Goal: Transaction & Acquisition: Purchase product/service

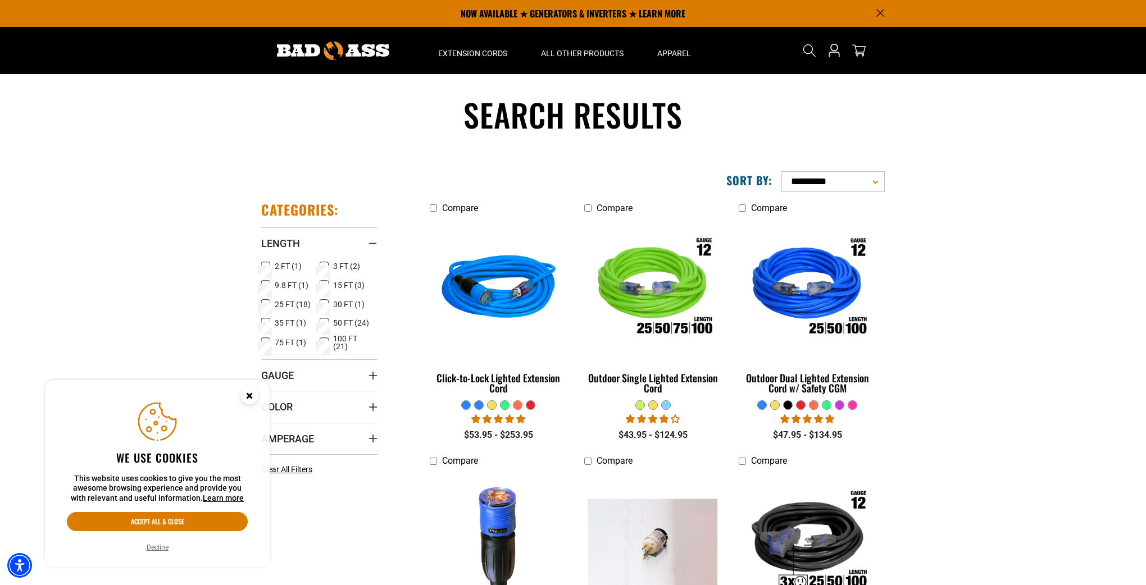
click at [265, 264] on icon at bounding box center [265, 267] width 9 height 15
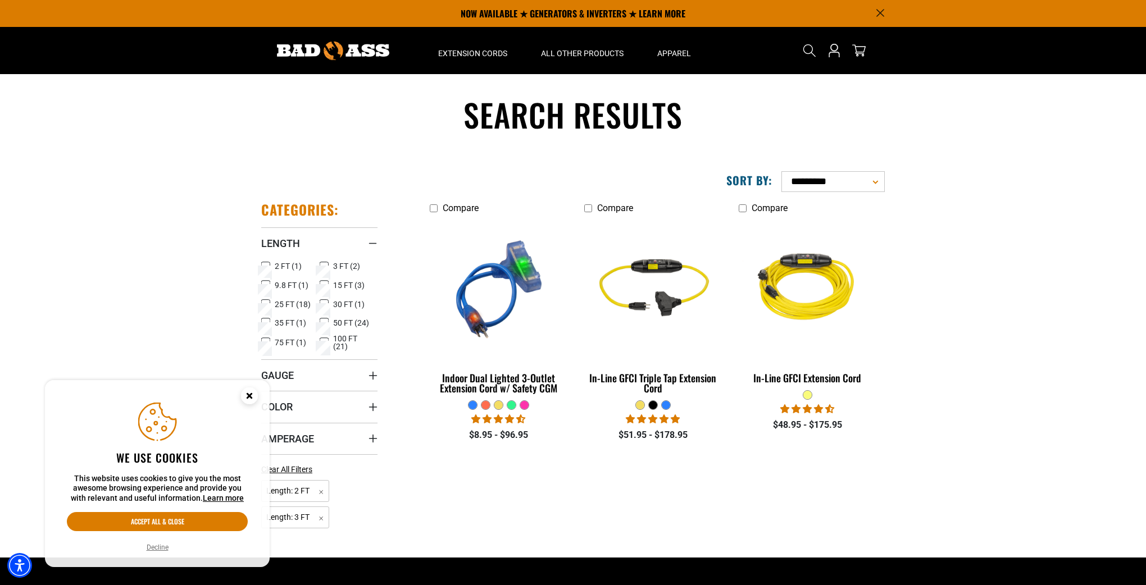
click at [265, 266] on icon at bounding box center [265, 267] width 7 height 6
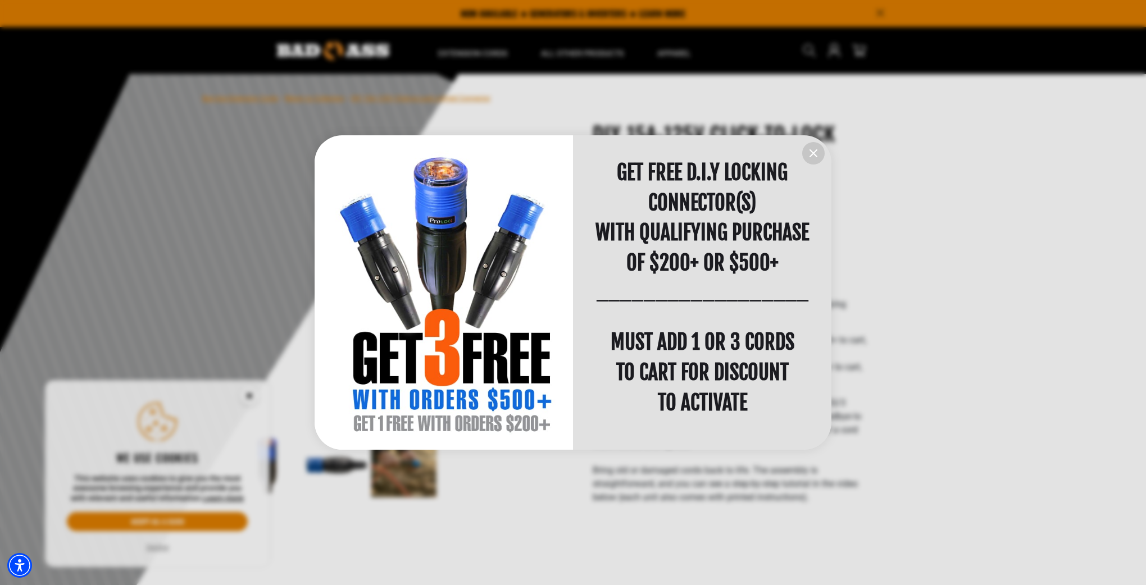
click at [809, 153] on icon "information" at bounding box center [813, 153] width 13 height 13
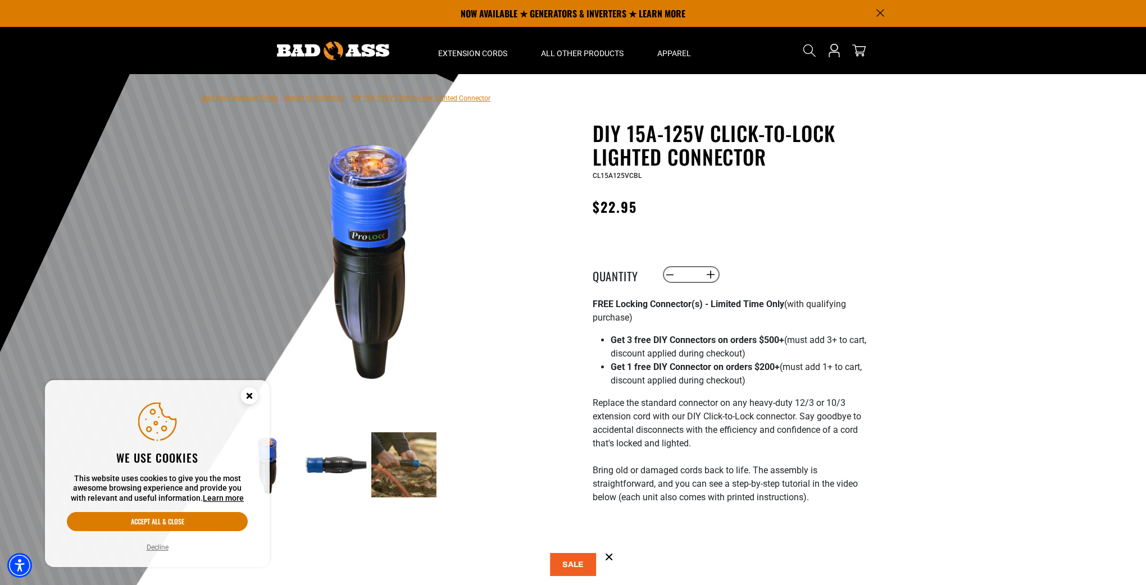
click at [251, 394] on icon "Cookie Consent" at bounding box center [249, 396] width 4 height 4
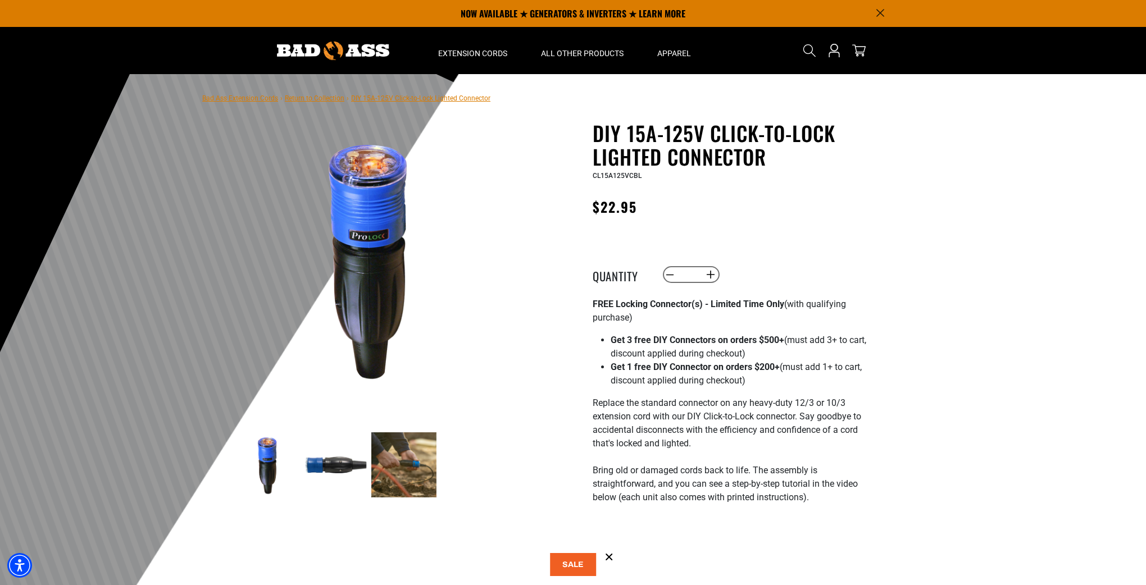
click at [412, 469] on img at bounding box center [403, 465] width 65 height 65
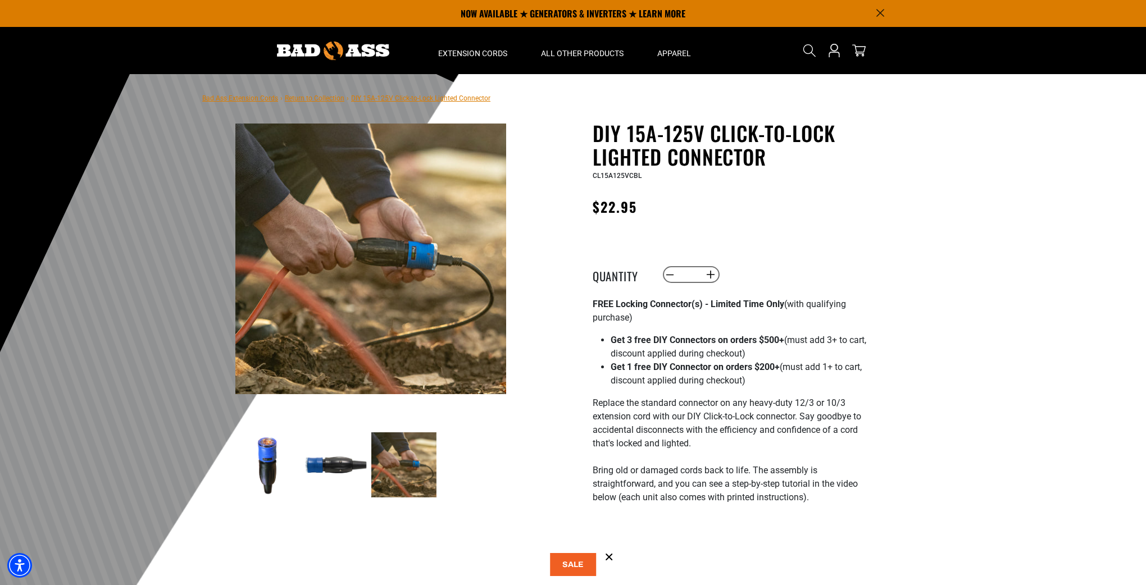
click at [327, 98] on link "Return to Collection" at bounding box center [315, 98] width 60 height 8
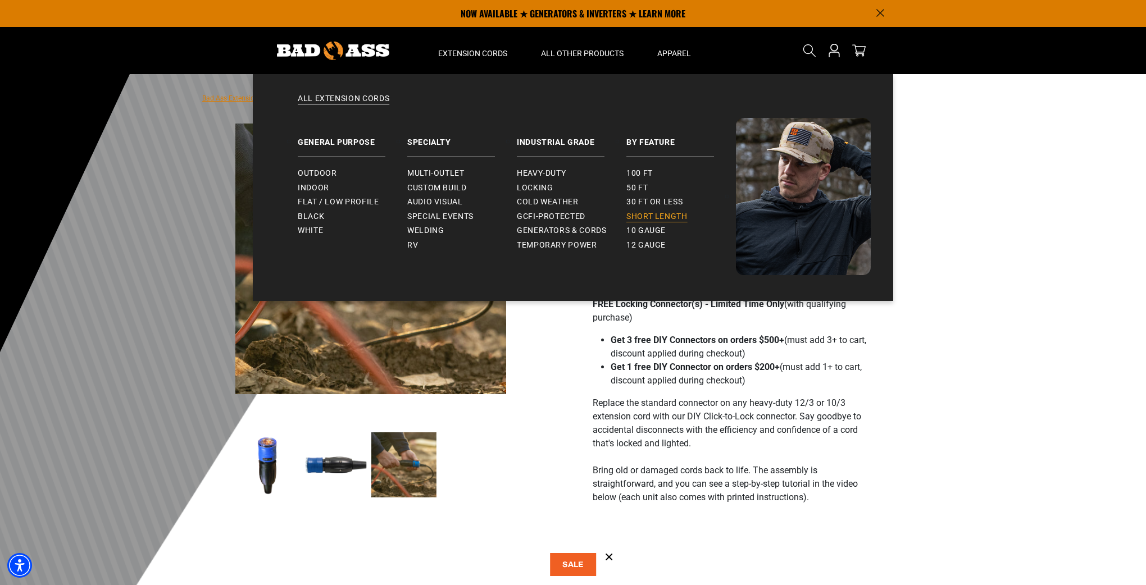
click at [641, 216] on span "Short Length" at bounding box center [656, 217] width 61 height 10
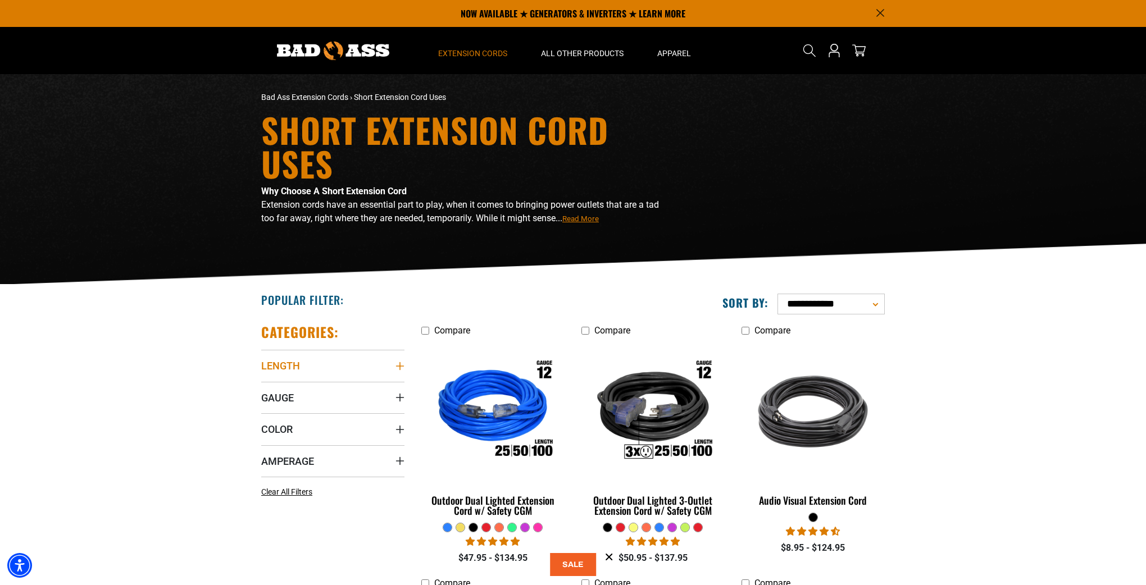
click at [400, 366] on icon "Length" at bounding box center [400, 366] width 8 height 8
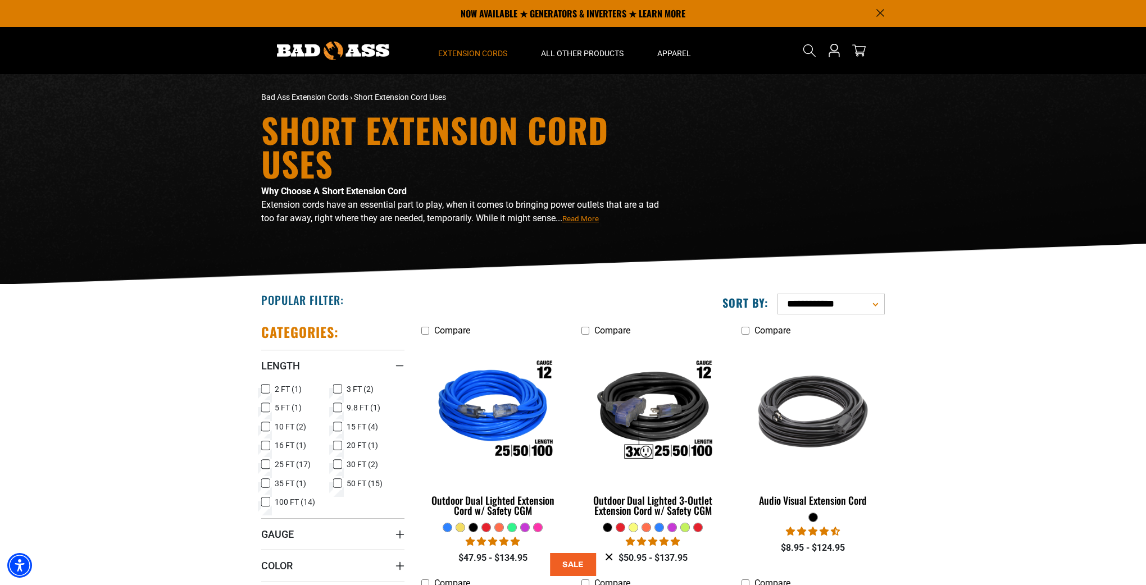
click at [264, 406] on icon at bounding box center [265, 408] width 9 height 15
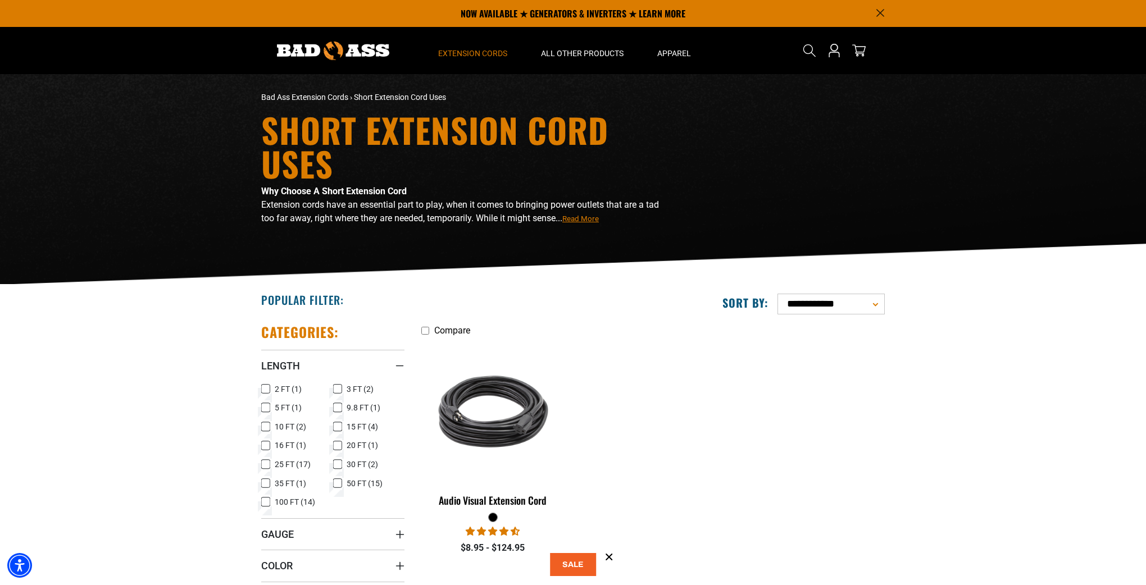
click at [265, 387] on icon at bounding box center [265, 389] width 9 height 15
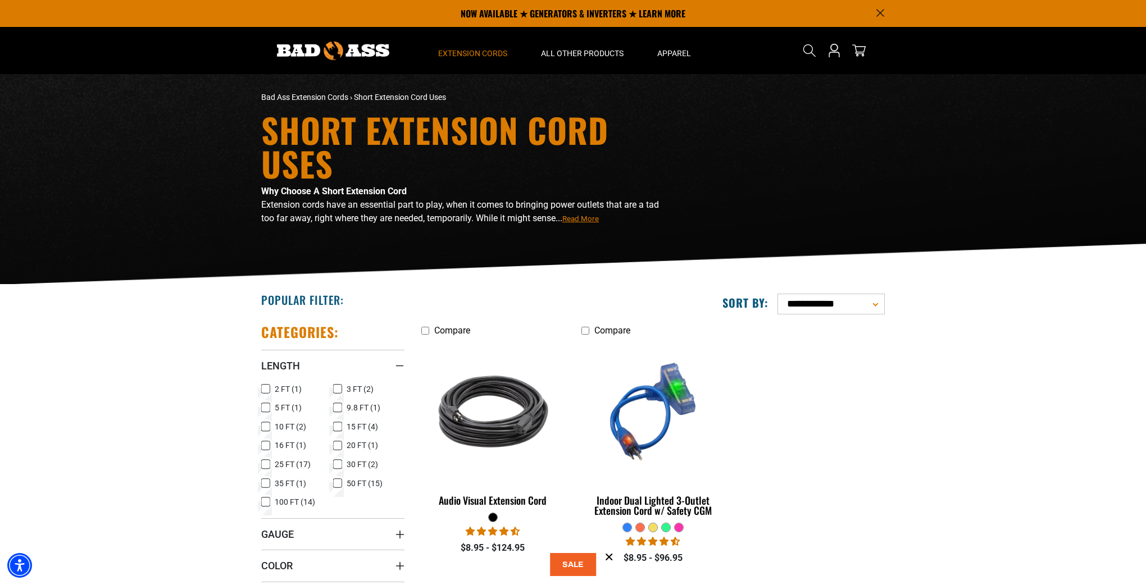
click at [336, 388] on icon at bounding box center [337, 389] width 9 height 15
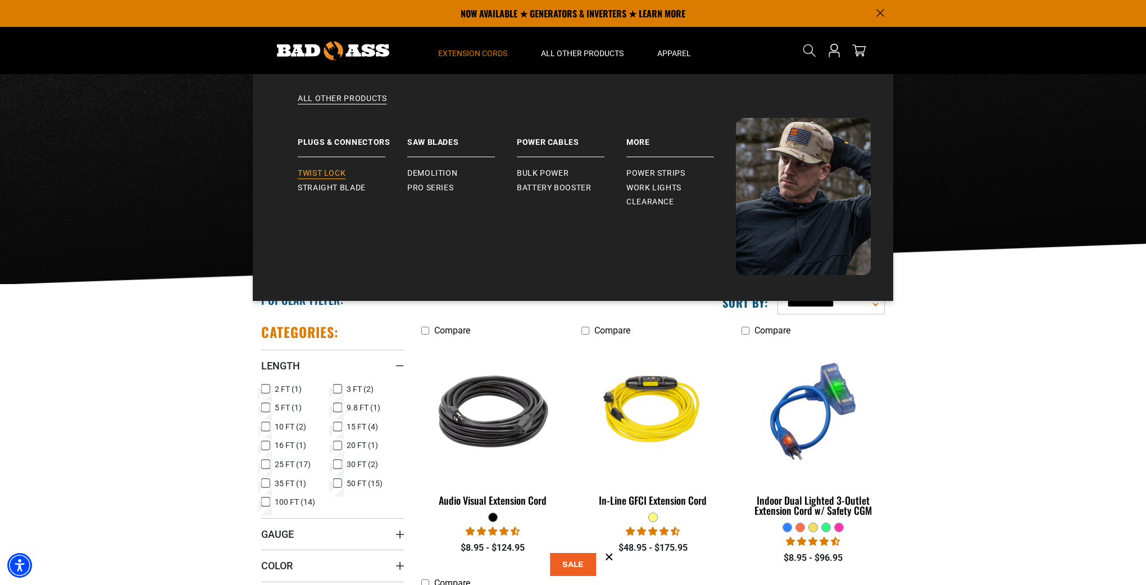
click at [319, 178] on span "Twist Lock" at bounding box center [322, 174] width 48 height 10
